Goal: Information Seeking & Learning: Learn about a topic

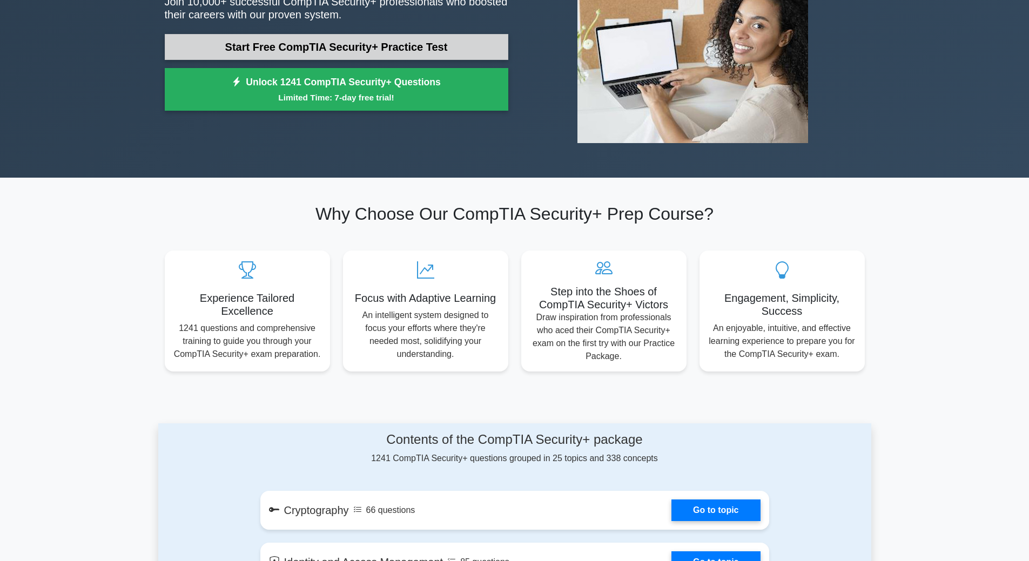
click at [341, 42] on link "Start Free CompTIA Security+ Practice Test" at bounding box center [337, 47] width 344 height 26
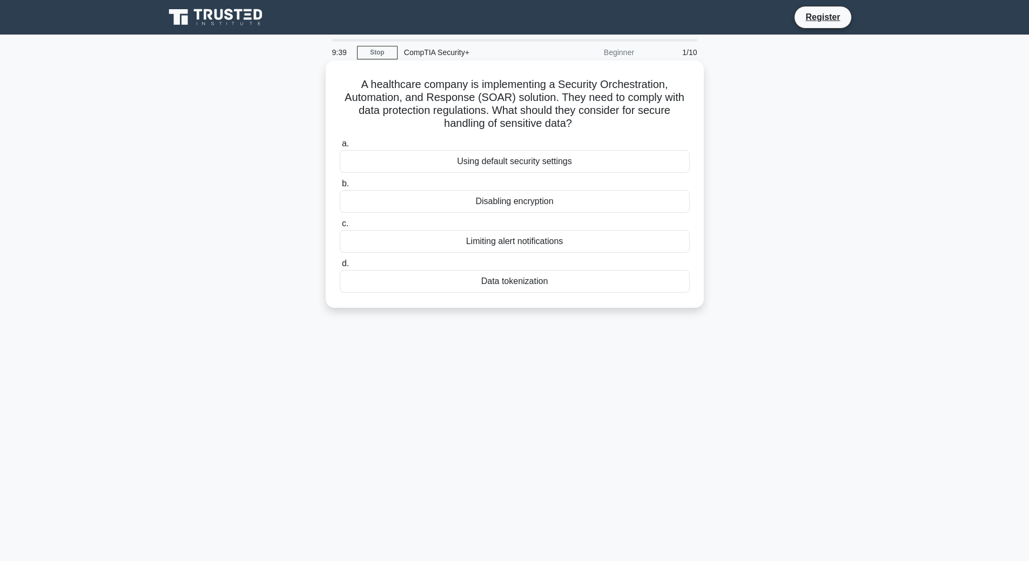
click at [532, 283] on div "Data tokenization" at bounding box center [515, 281] width 350 height 23
click at [340, 267] on input "d. Data tokenization" at bounding box center [340, 263] width 0 height 7
click at [546, 170] on div "Role-based access control (RBAC)" at bounding box center [515, 161] width 350 height 23
click at [340, 147] on input "a. Role-based access control (RBAC)" at bounding box center [340, 143] width 0 height 7
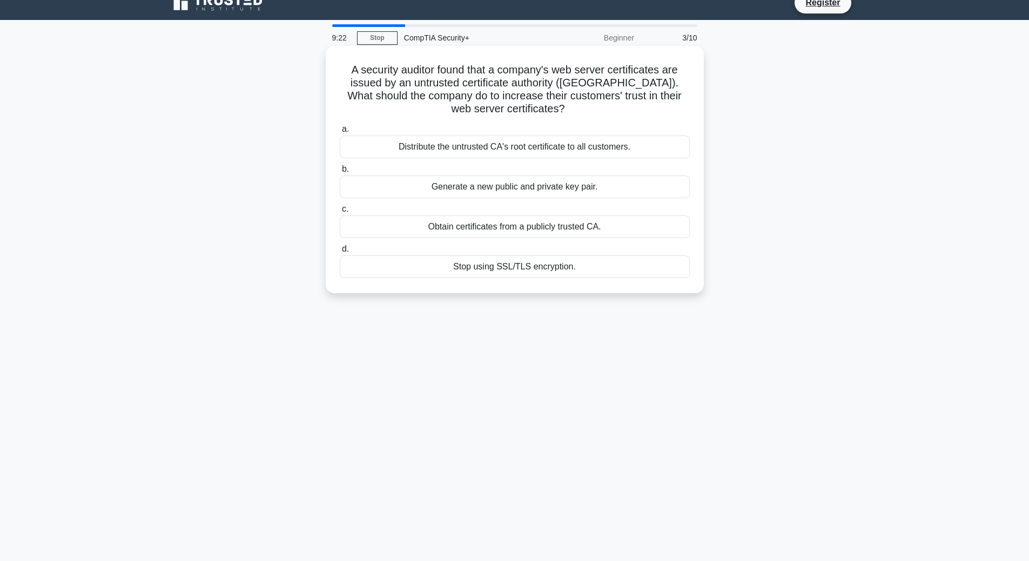
scroll to position [22, 0]
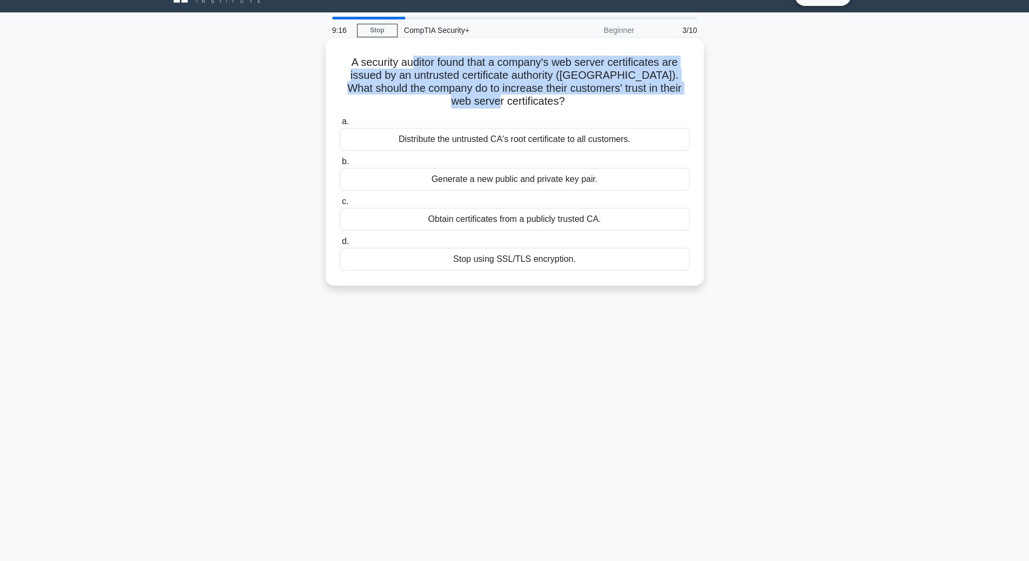
drag, startPoint x: 534, startPoint y: 102, endPoint x: 411, endPoint y: 78, distance: 125.3
click at [411, 73] on h5 "A security auditor found that a company's web server certificates are issued by…" at bounding box center [515, 82] width 352 height 53
click at [403, 104] on h5 "A security auditor found that a company's web server certificates are issued by…" at bounding box center [515, 82] width 352 height 53
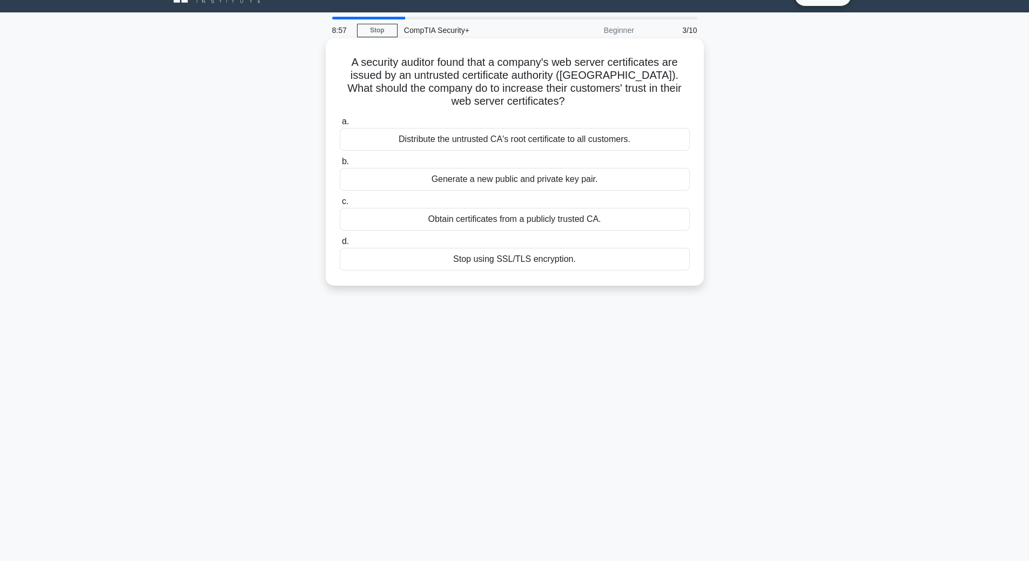
click at [470, 221] on div "Obtain certificates from a publicly trusted CA." at bounding box center [515, 219] width 350 height 23
click at [340, 205] on input "c. Obtain certificates from a publicly trusted CA." at bounding box center [340, 201] width 0 height 7
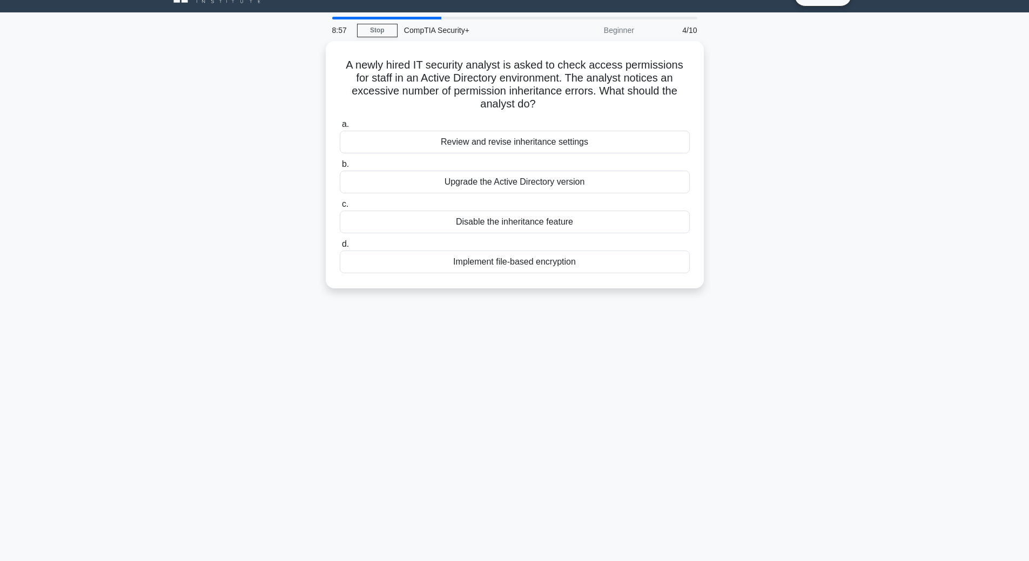
scroll to position [0, 0]
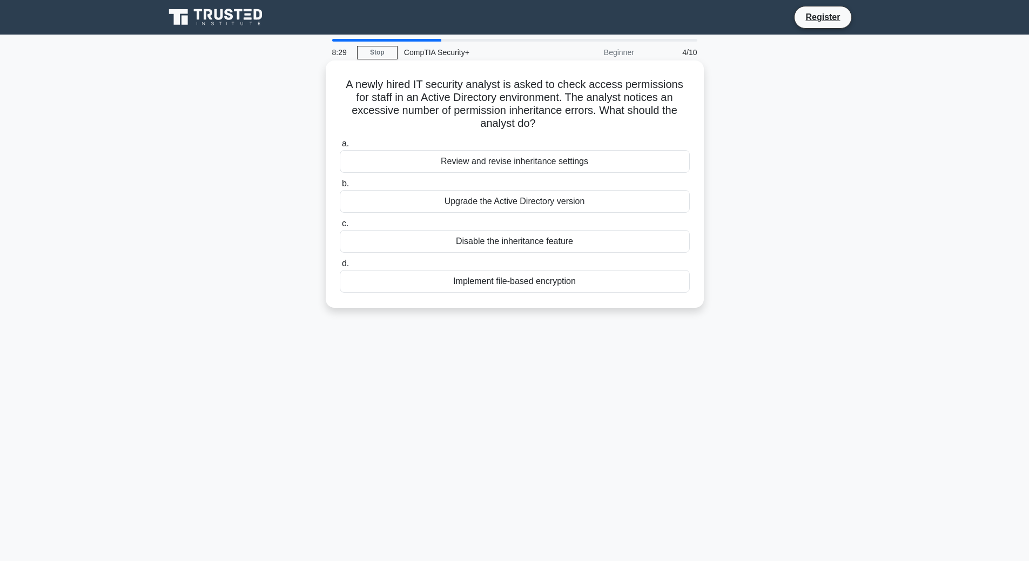
click at [446, 239] on div "Disable the inheritance feature" at bounding box center [515, 241] width 350 height 23
click at [340, 227] on input "c. Disable the inheritance feature" at bounding box center [340, 223] width 0 height 7
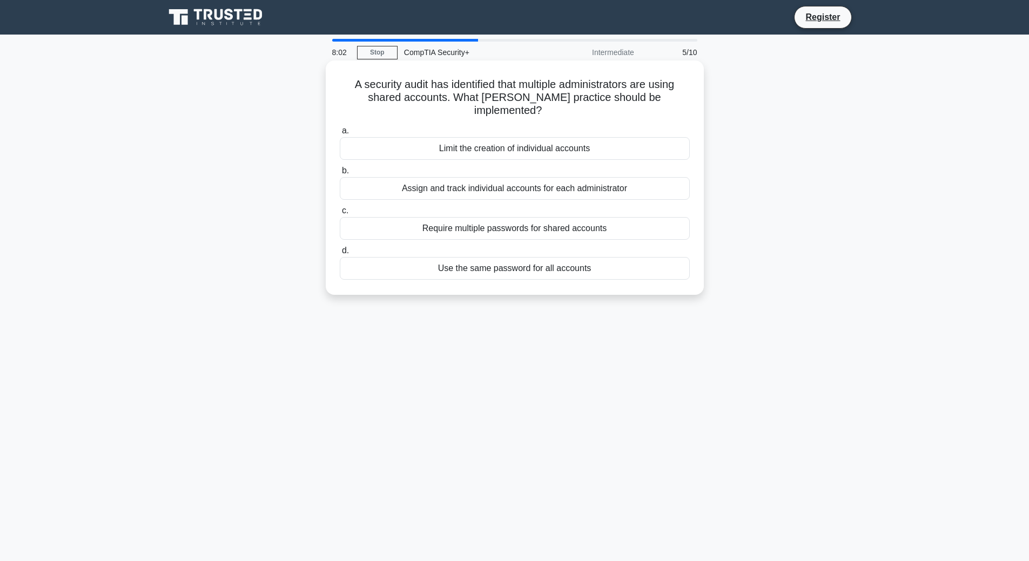
click at [499, 178] on div "Assign and track individual accounts for each administrator" at bounding box center [515, 188] width 350 height 23
click at [340, 174] on input "b. Assign and track individual accounts for each administrator" at bounding box center [340, 170] width 0 height 7
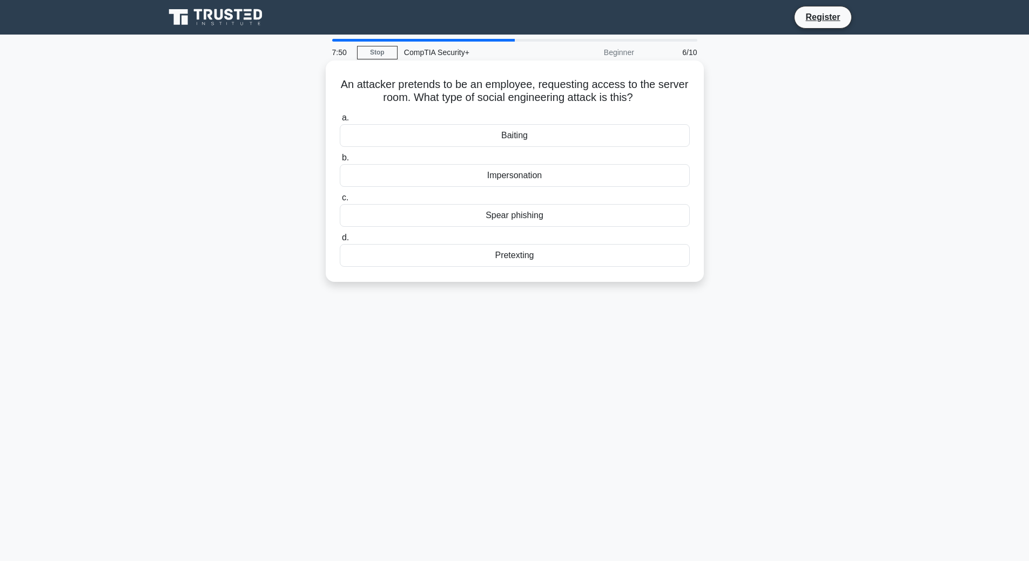
click at [513, 177] on div "Impersonation" at bounding box center [515, 175] width 350 height 23
click at [340, 161] on input "b. Impersonation" at bounding box center [340, 157] width 0 height 7
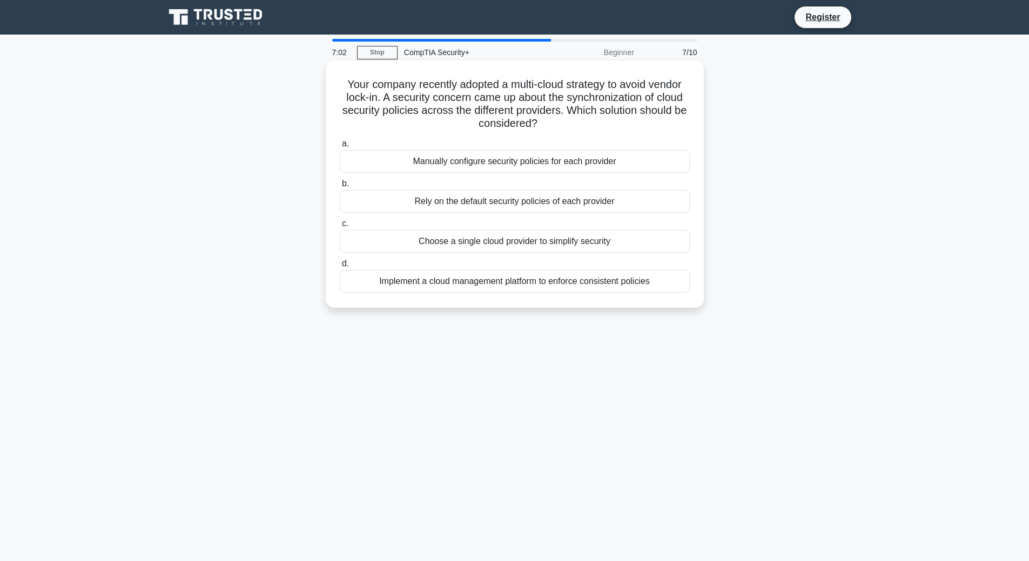
click at [526, 284] on div "Implement a cloud management platform to enforce consistent policies" at bounding box center [515, 281] width 350 height 23
click at [340, 267] on input "d. Implement a cloud management platform to enforce consistent policies" at bounding box center [340, 263] width 0 height 7
click at [482, 287] on div "Evaluate alternative solutions with fewer side effects." at bounding box center [515, 281] width 350 height 23
click at [340, 267] on input "d. Evaluate alternative solutions with fewer side effects." at bounding box center [340, 263] width 0 height 7
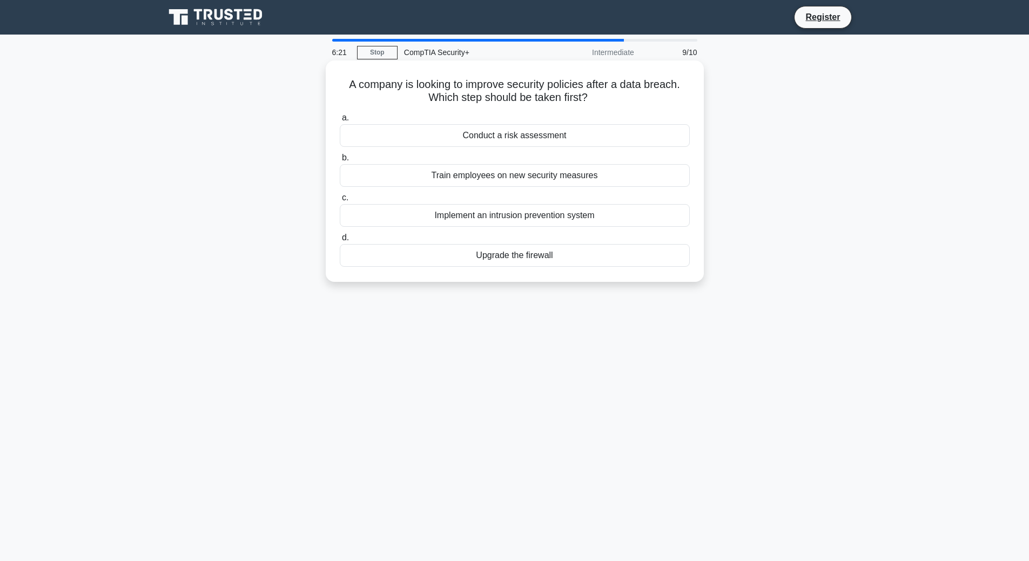
click at [467, 138] on div "Conduct a risk assessment" at bounding box center [515, 135] width 350 height 23
click at [340, 122] on input "a. Conduct a risk assessment" at bounding box center [340, 118] width 0 height 7
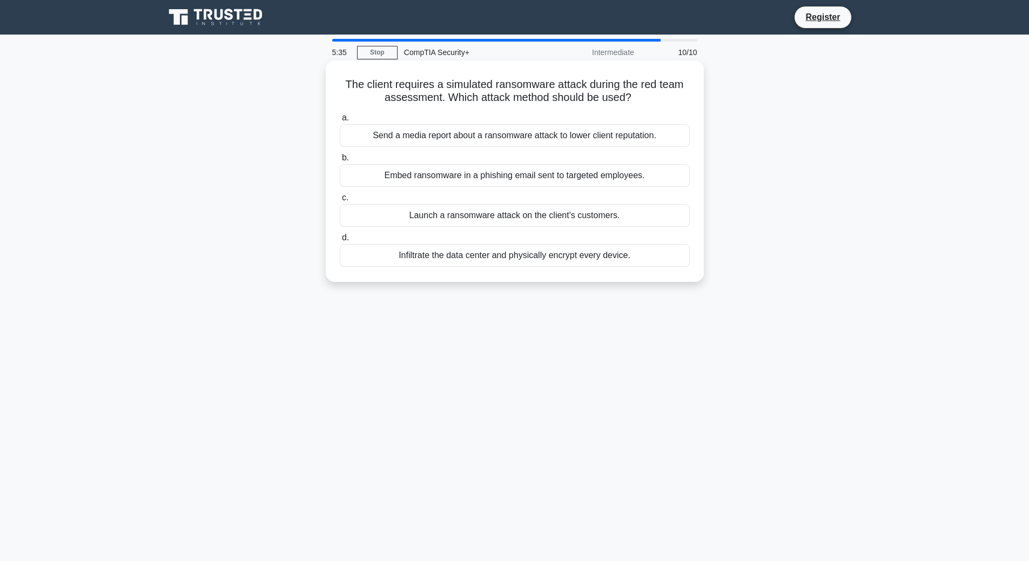
click at [462, 171] on div "Embed ransomware in a phishing email sent to targeted employees." at bounding box center [515, 175] width 350 height 23
click at [340, 161] on input "b. Embed ransomware in a phishing email sent to targeted employees." at bounding box center [340, 157] width 0 height 7
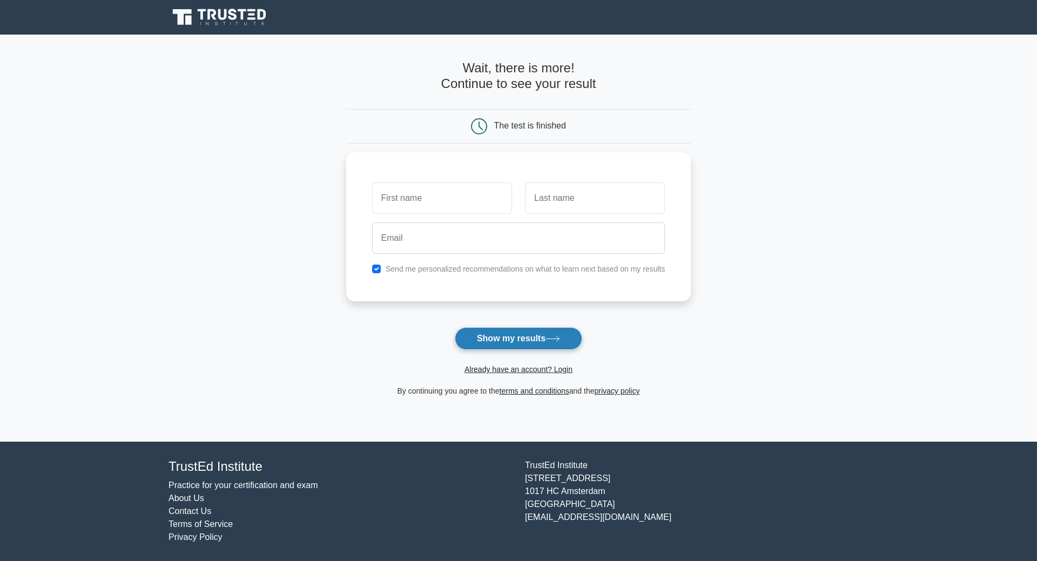
click at [522, 341] on button "Show my results" at bounding box center [518, 338] width 127 height 23
type input "sasd"
click at [537, 326] on form "Wait, there is more! Continue to see your result The test is finished sasd" at bounding box center [518, 228] width 345 height 337
click at [535, 335] on button "Show my results" at bounding box center [518, 338] width 127 height 23
type input "sada"
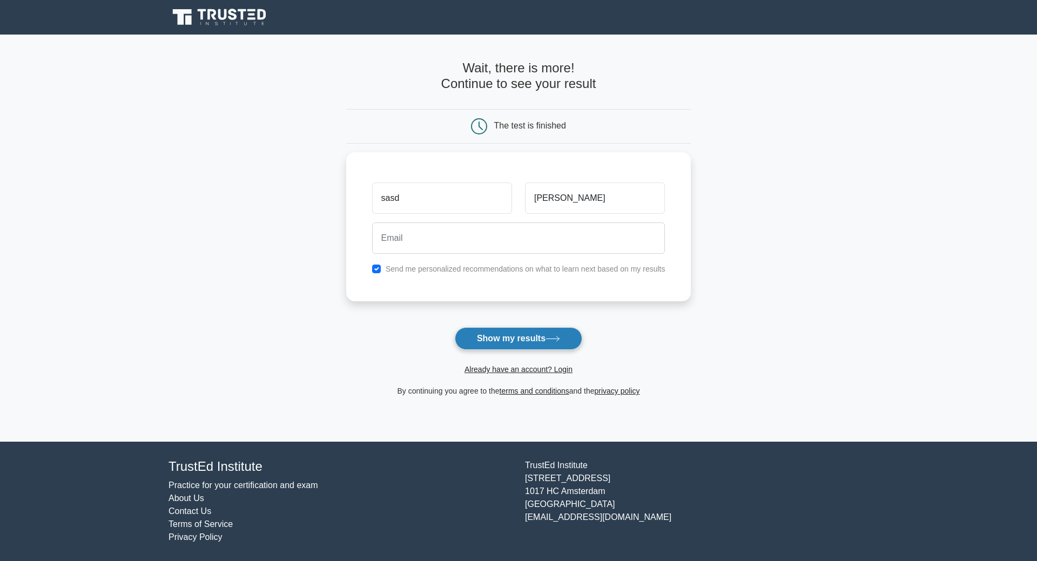
click at [510, 338] on button "Show my results" at bounding box center [518, 338] width 127 height 23
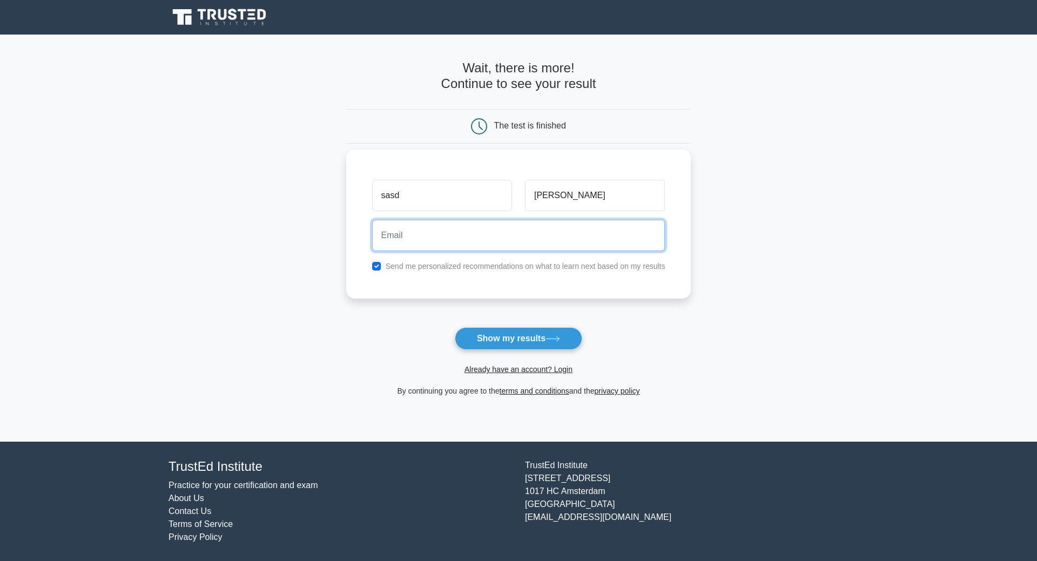
click at [435, 233] on input "email" at bounding box center [518, 235] width 293 height 31
click at [455, 327] on button "Show my results" at bounding box center [518, 338] width 127 height 23
type input "sada@gmail.cpm"
click at [455, 327] on button "Show my results" at bounding box center [518, 338] width 127 height 23
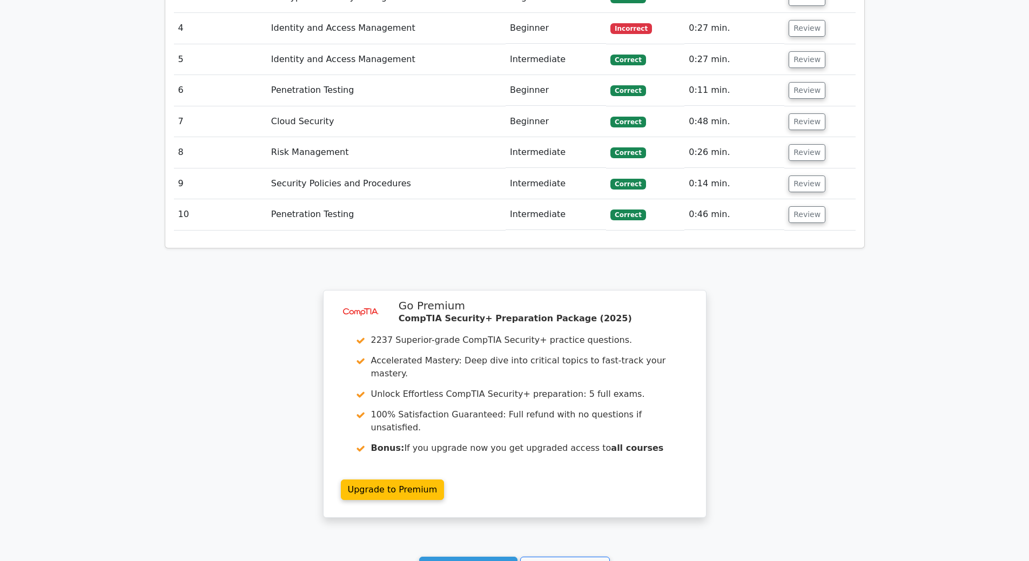
scroll to position [1188, 0]
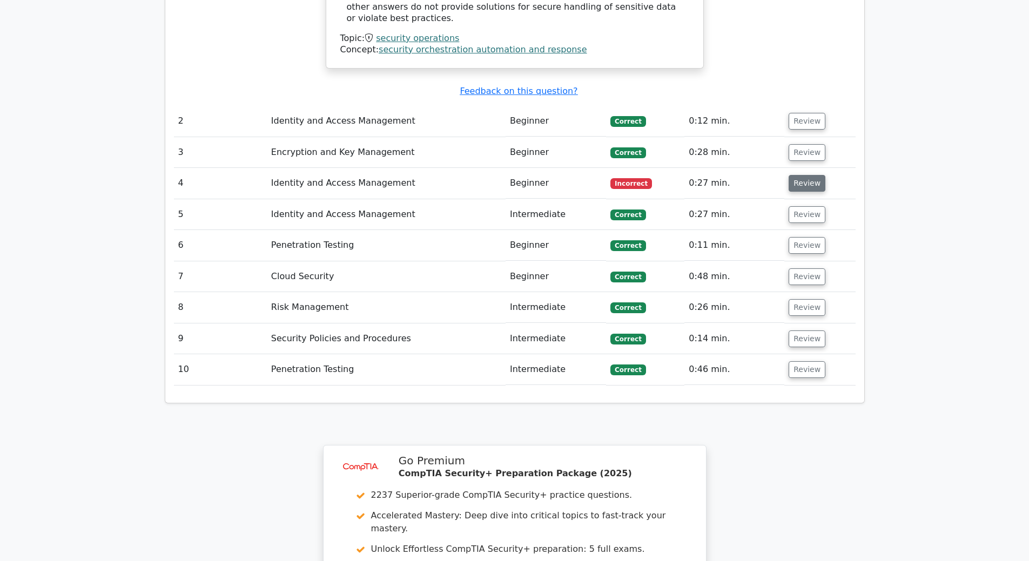
click at [814, 175] on button "Review" at bounding box center [807, 183] width 37 height 17
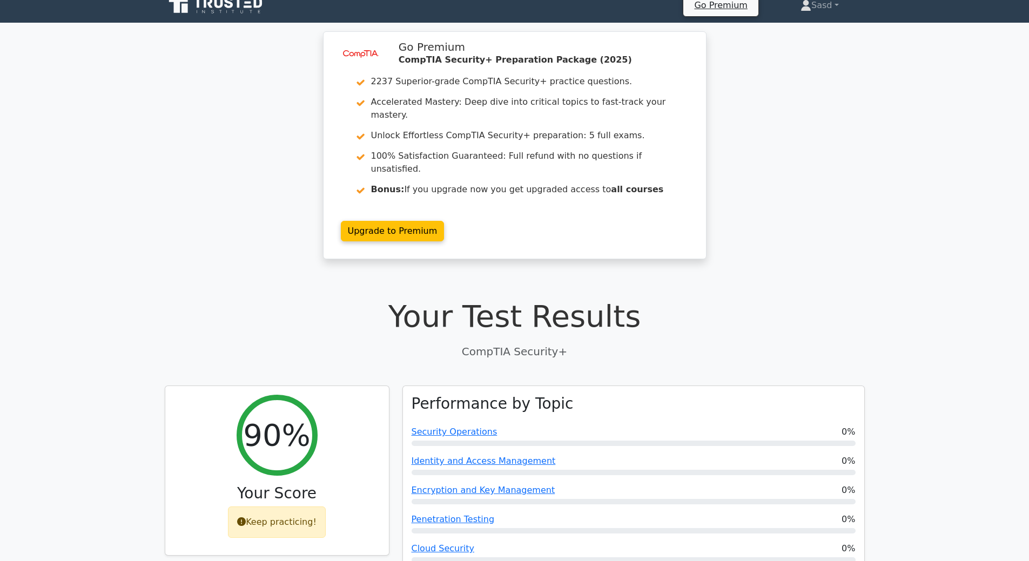
scroll to position [0, 0]
